Goal: Task Accomplishment & Management: Use online tool/utility

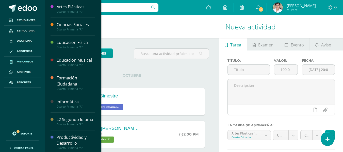
click at [26, 63] on span "Mis cursos" at bounding box center [25, 62] width 16 height 4
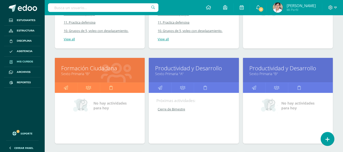
scroll to position [1112, 0]
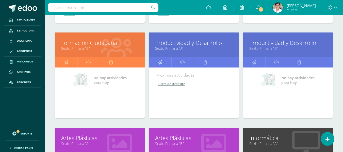
click at [160, 61] on icon at bounding box center [160, 62] width 4 height 10
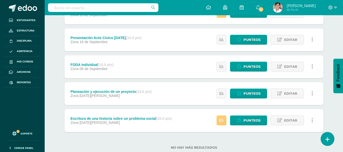
scroll to position [178, 0]
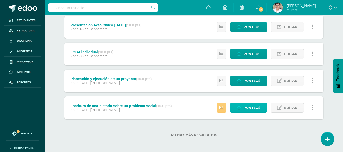
click at [248, 105] on span "Punteos" at bounding box center [252, 107] width 17 height 9
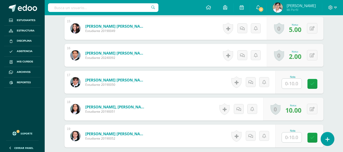
scroll to position [591, 0]
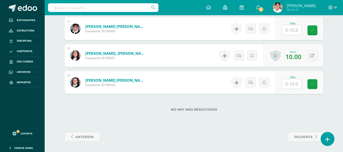
click at [297, 85] on input "text" at bounding box center [292, 84] width 20 height 10
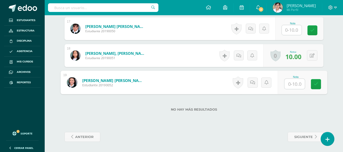
type input "0"
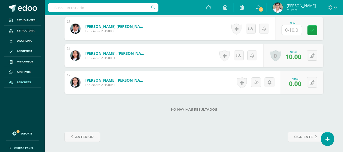
click at [19, 85] on link "Reportes" at bounding box center [22, 83] width 37 height 10
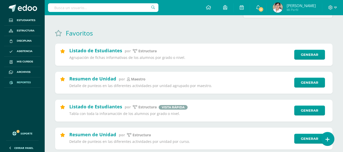
scroll to position [51, 0]
